Goal: Task Accomplishment & Management: Complete application form

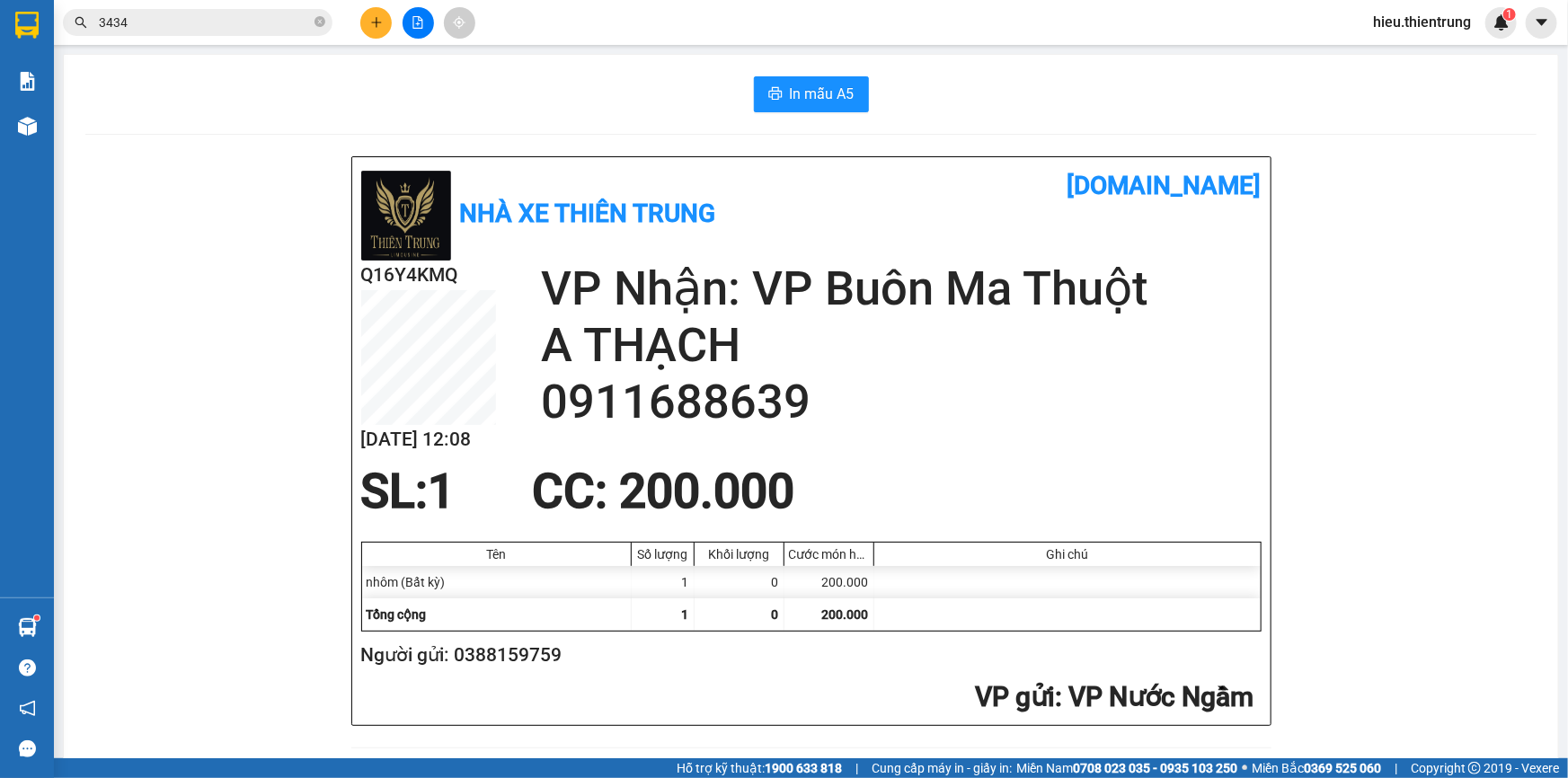
click at [372, 19] on icon "plus" at bounding box center [376, 23] width 13 height 13
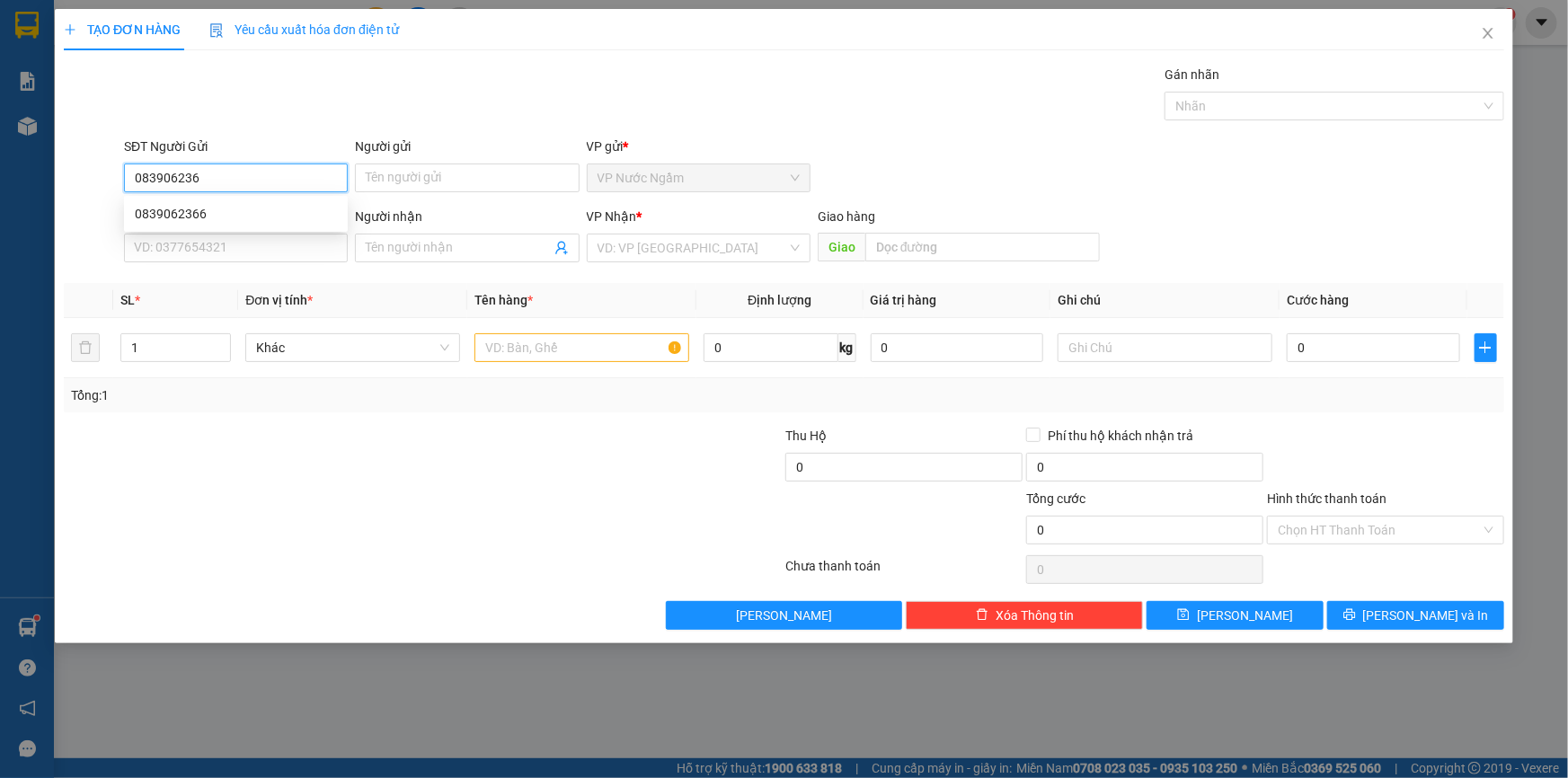
type input "0839062366"
click at [236, 214] on div "0839062366" at bounding box center [236, 213] width 203 height 20
type input "0905148678"
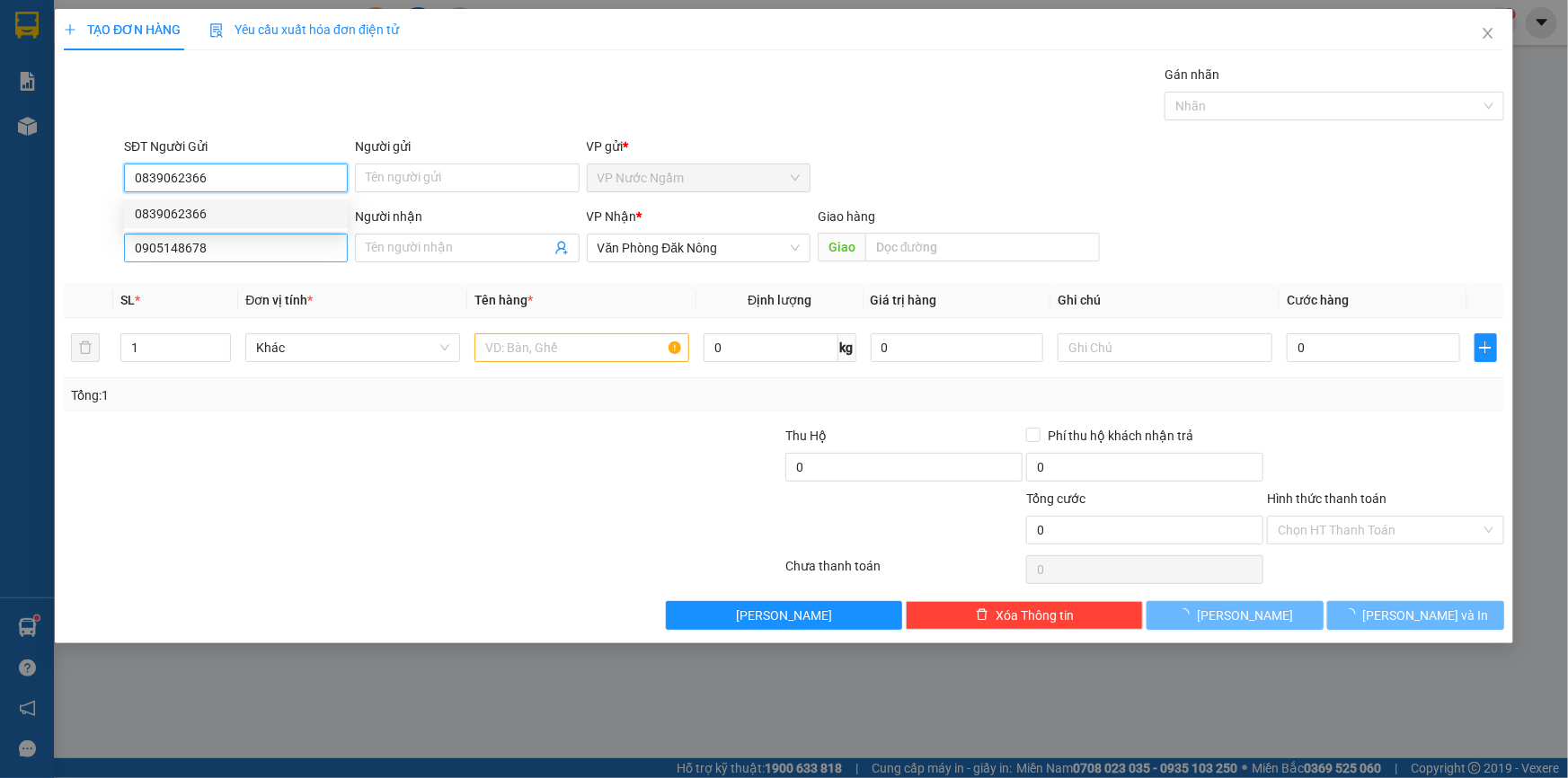
type input "300.000"
type input "0839062366"
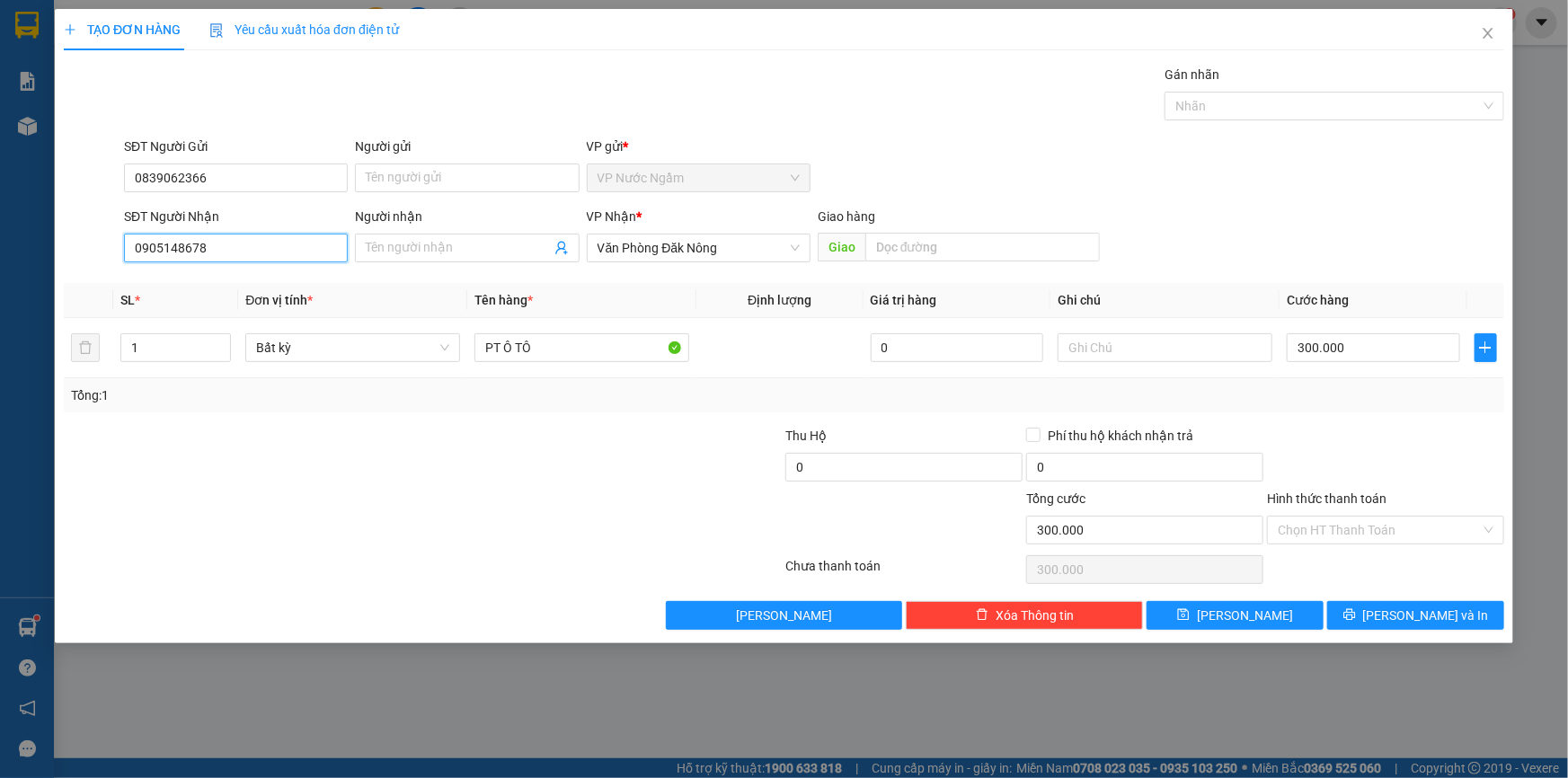
drag, startPoint x: 215, startPoint y: 257, endPoint x: 33, endPoint y: 283, distance: 183.8
click at [33, 283] on div "TẠO ĐƠN HÀNG Yêu cầu xuất [PERSON_NAME] điện tử Transit Pickup Surcharge Ids Tr…" at bounding box center [784, 389] width 1568 height 778
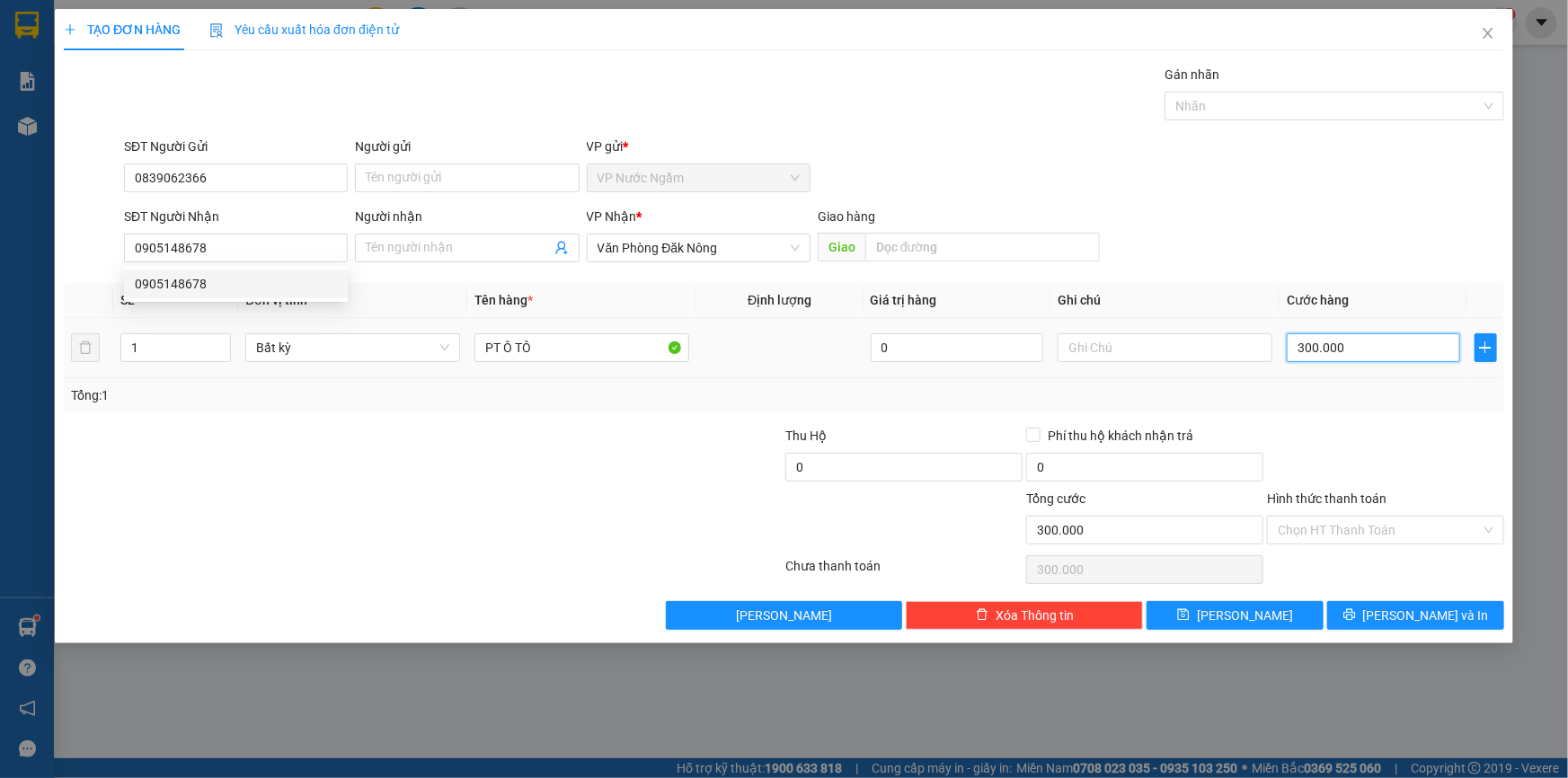
type input "2"
type input "20"
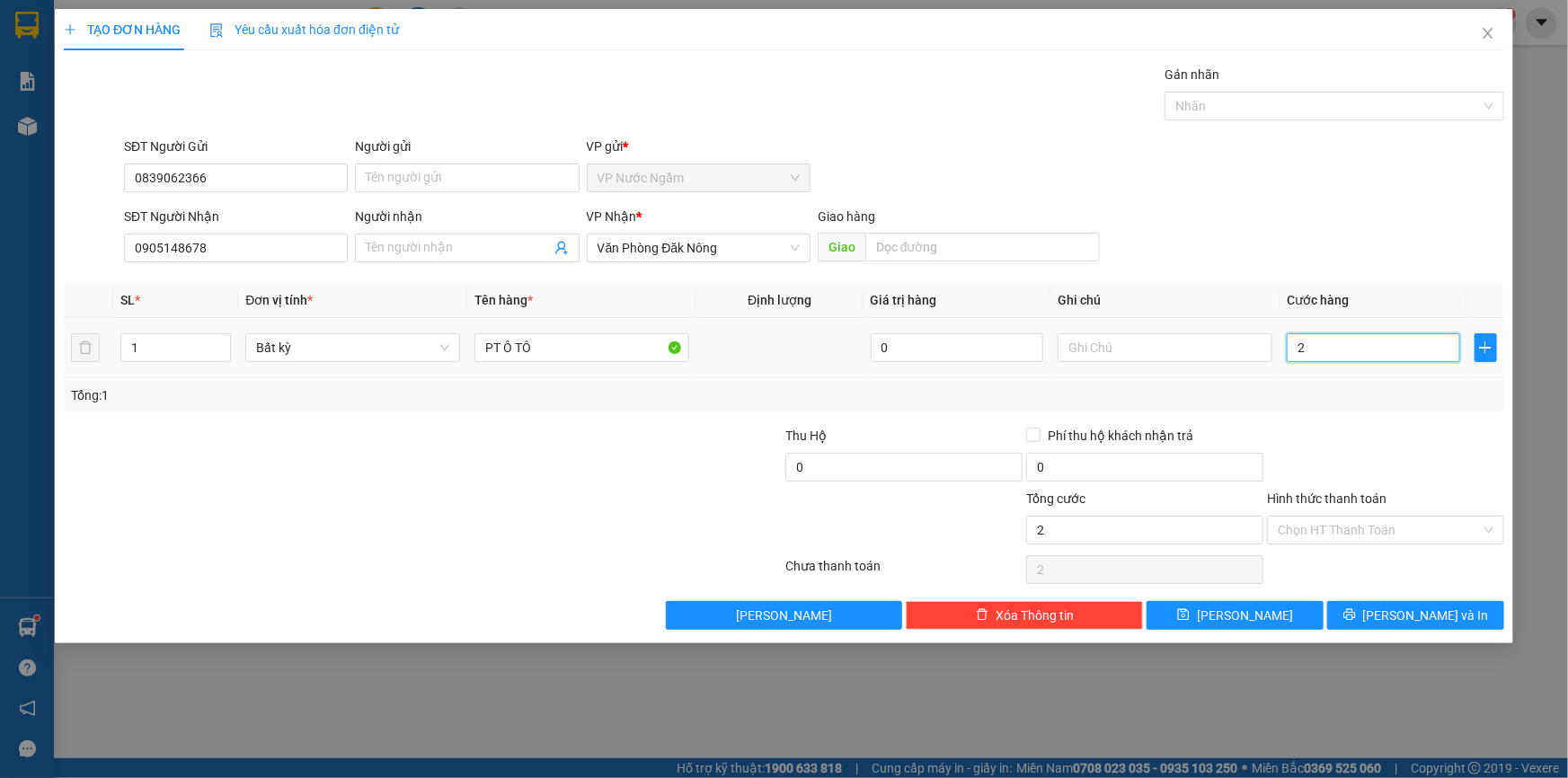
type input "20"
type input "200"
type input "2.000"
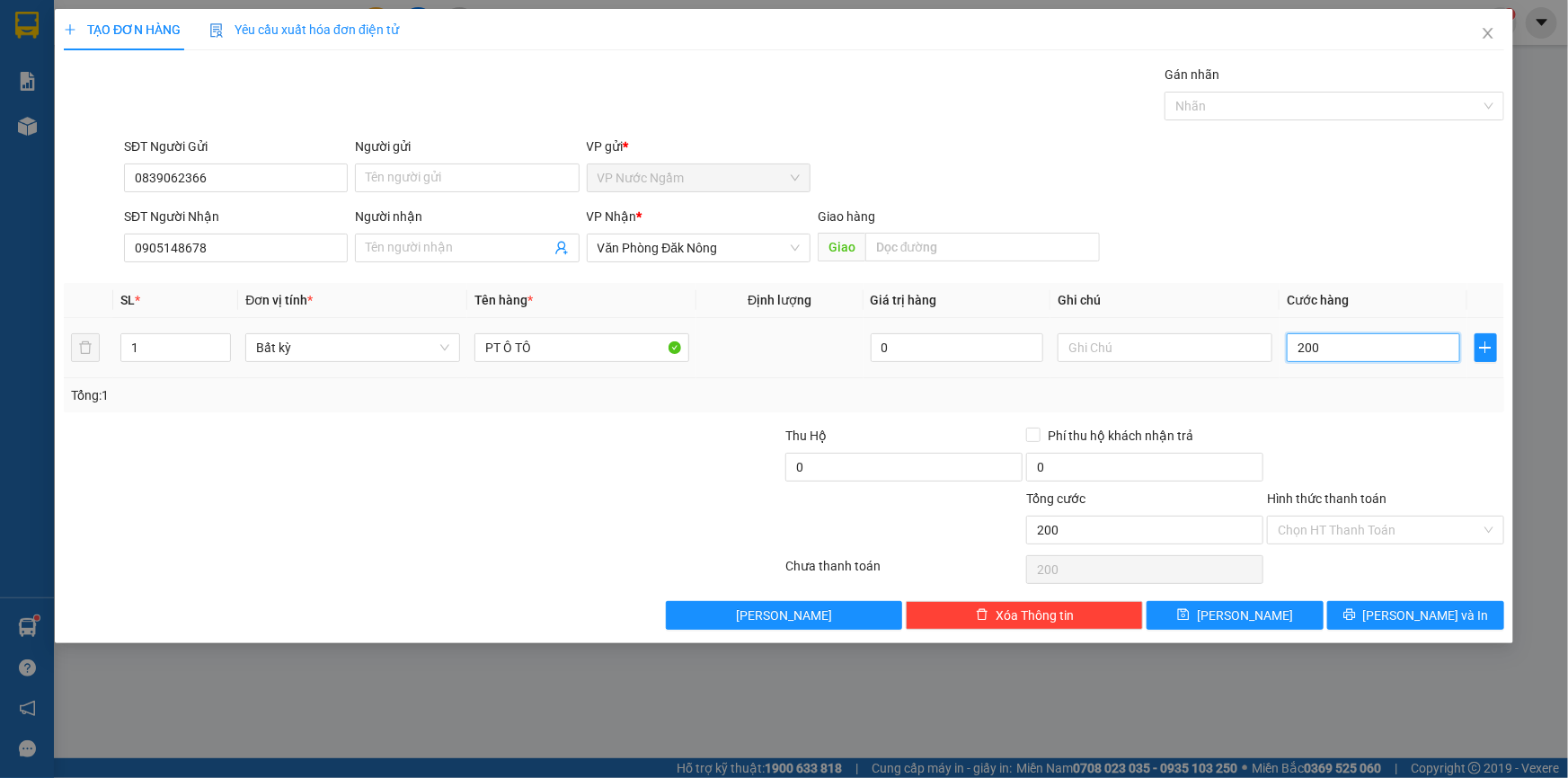
type input "2.000"
type input "20.000"
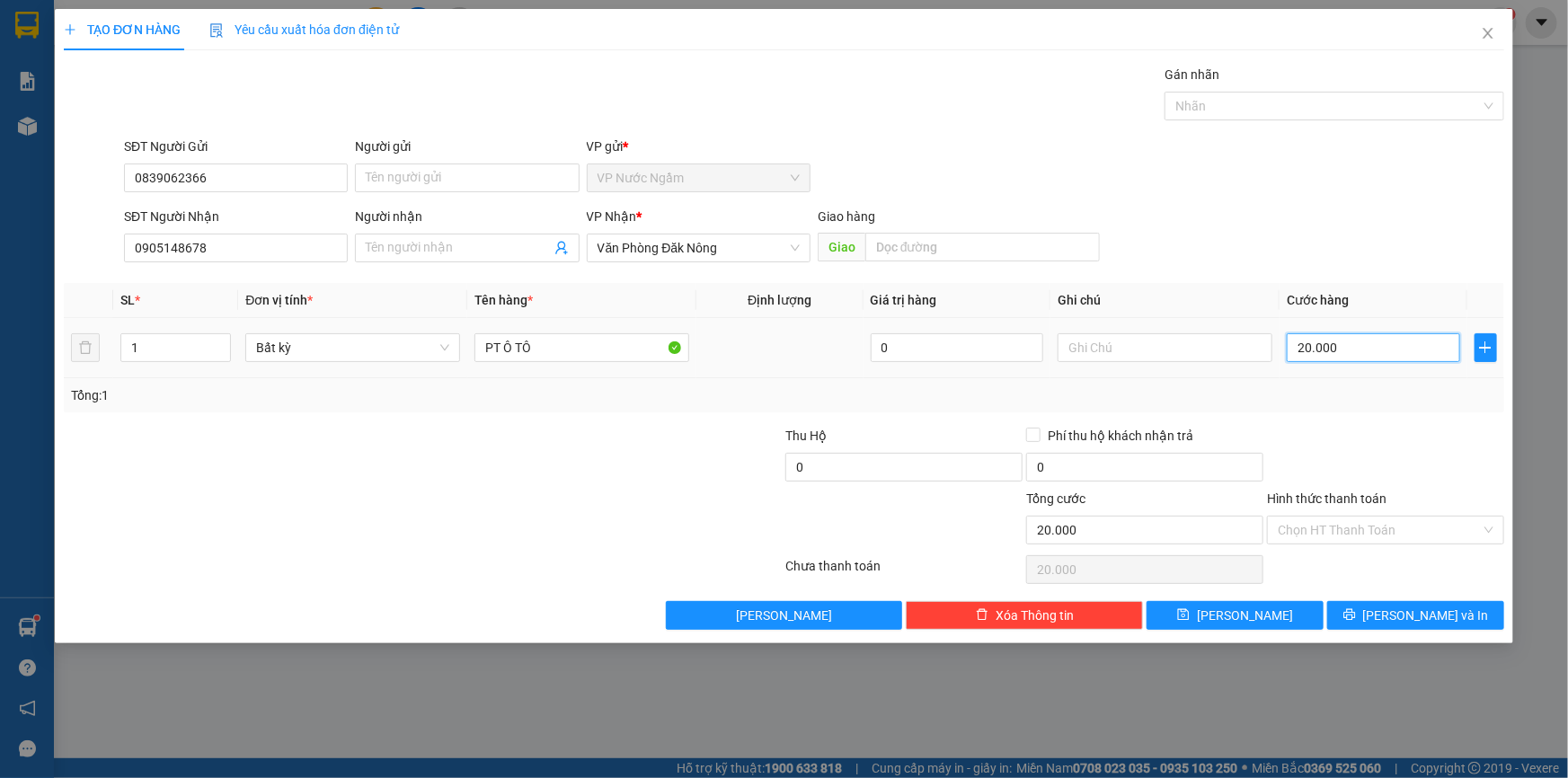
type input "200.000"
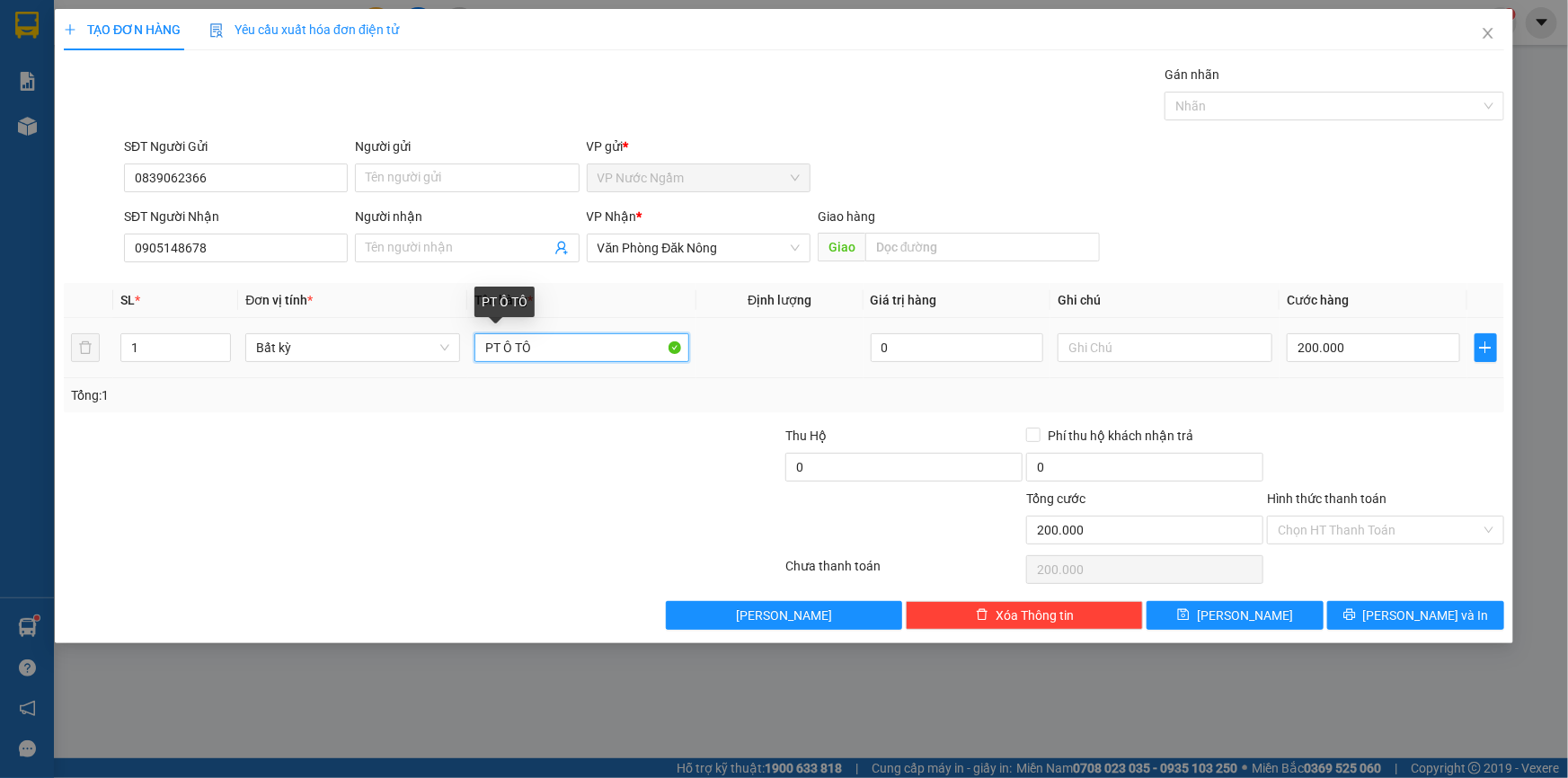
click at [486, 350] on input "PT Ô TÔ" at bounding box center [581, 347] width 214 height 28
type input "BAO PT Ô TÔ"
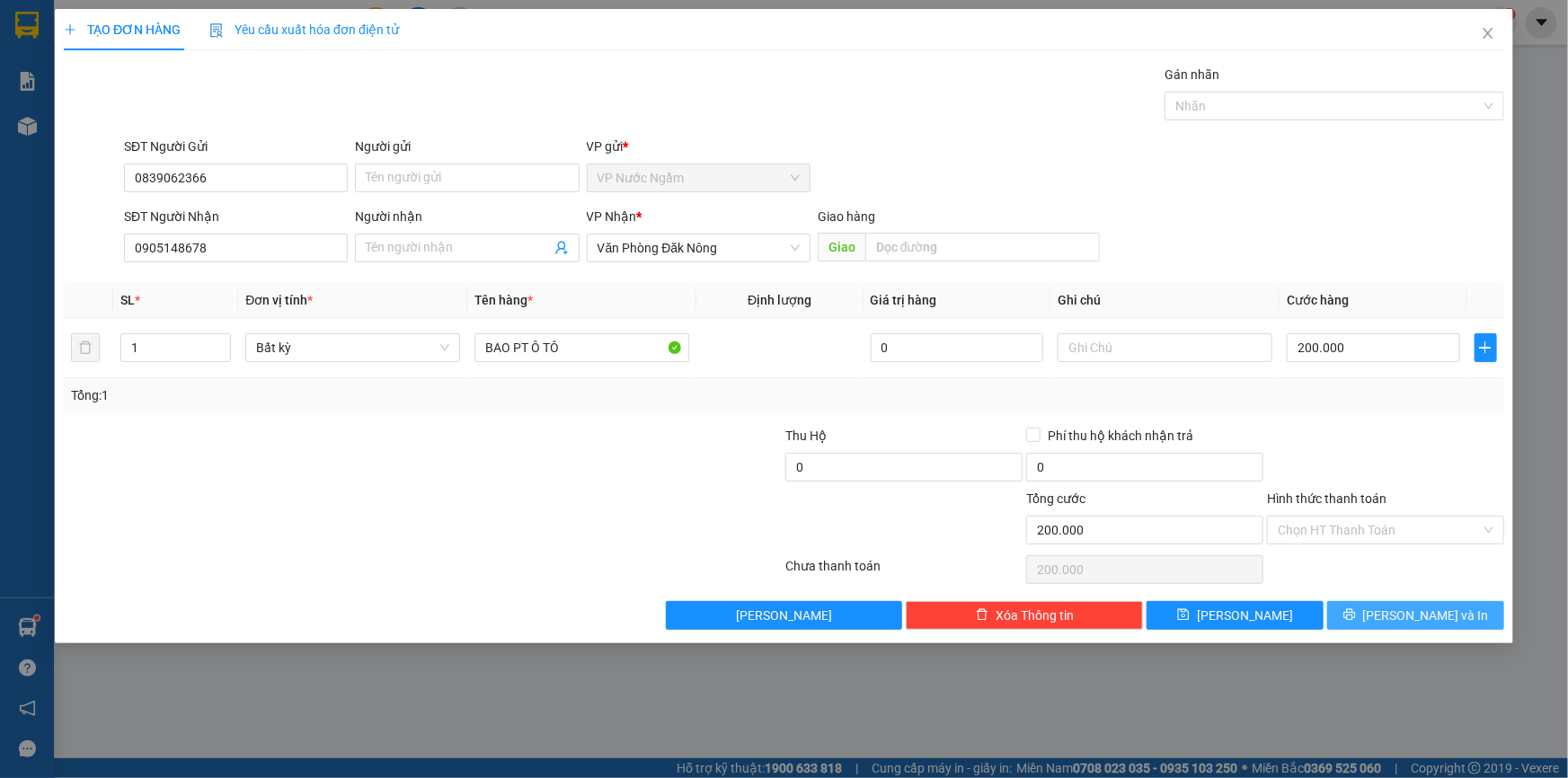
click at [1407, 618] on span "[PERSON_NAME] và In" at bounding box center [1426, 616] width 126 height 20
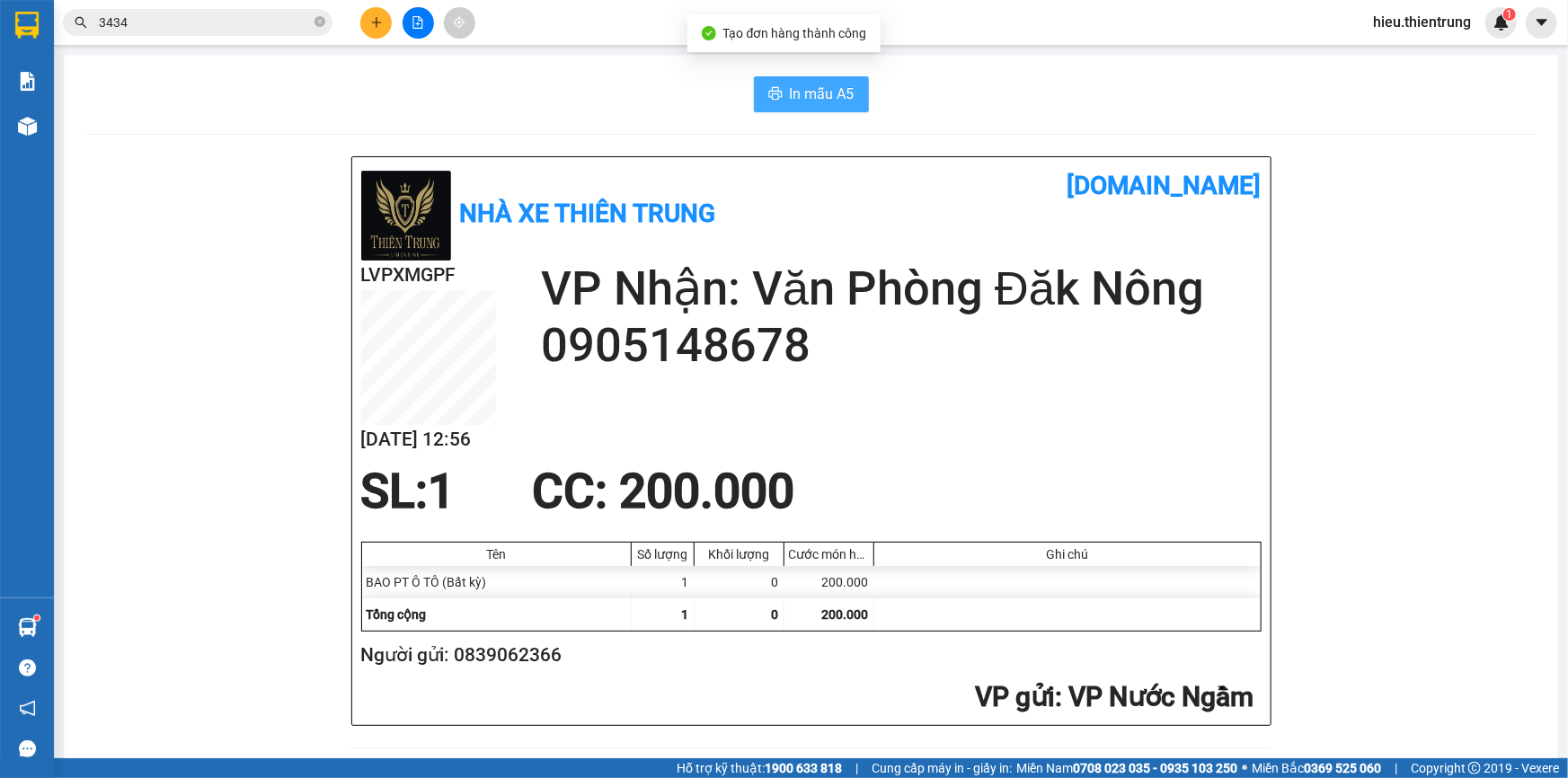
click at [771, 93] on icon "printer" at bounding box center [775, 93] width 15 height 15
click at [581, 102] on div "In mẫu A5" at bounding box center [810, 94] width 1452 height 36
